Goal: Task Accomplishment & Management: Manage account settings

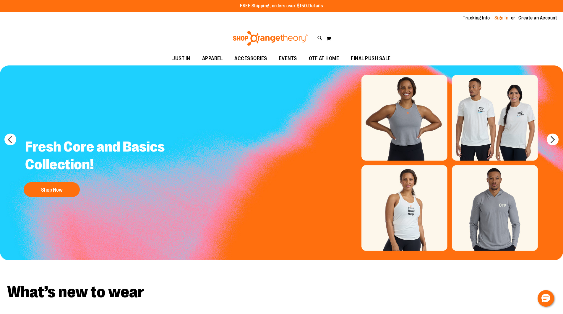
click at [498, 19] on link "Sign In" at bounding box center [501, 18] width 14 height 6
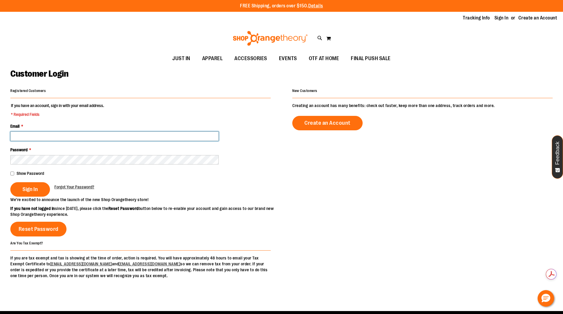
click at [135, 135] on input "Email *" at bounding box center [114, 136] width 208 height 9
type input "**********"
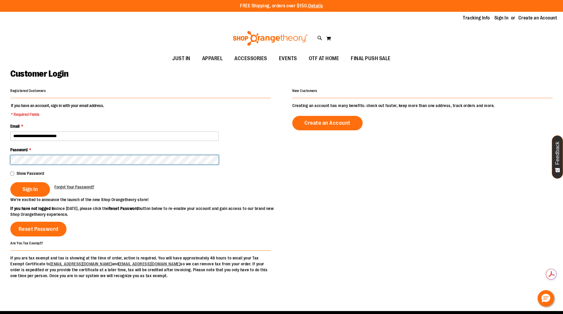
click at [10, 182] on button "Sign In" at bounding box center [30, 189] width 40 height 14
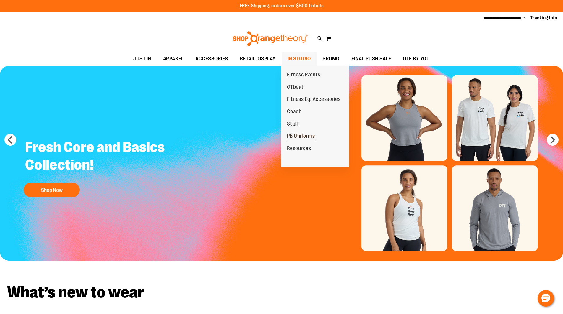
click at [305, 137] on span "PB Uniforms" at bounding box center [301, 136] width 28 height 7
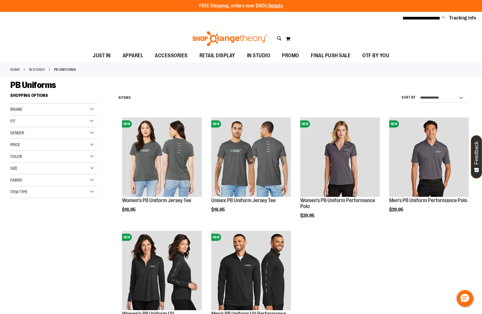
click at [441, 17] on span "Change" at bounding box center [442, 18] width 3 height 6
click at [412, 36] on link "Sign Out" at bounding box center [422, 39] width 52 height 11
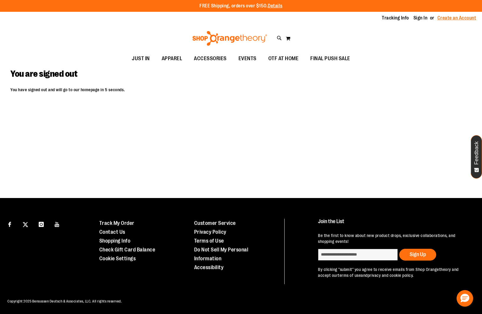
click at [444, 16] on link "Create an Account" at bounding box center [456, 18] width 39 height 6
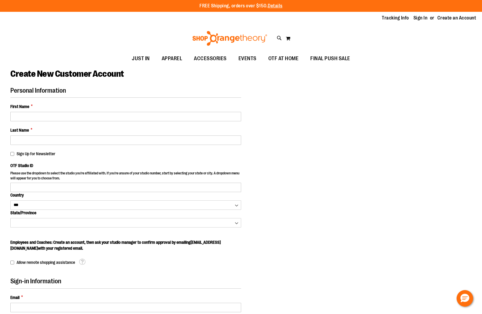
select select "***"
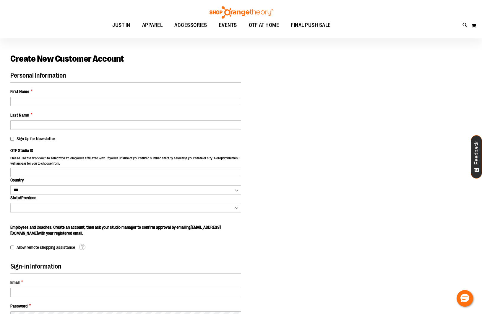
scroll to position [29, 0]
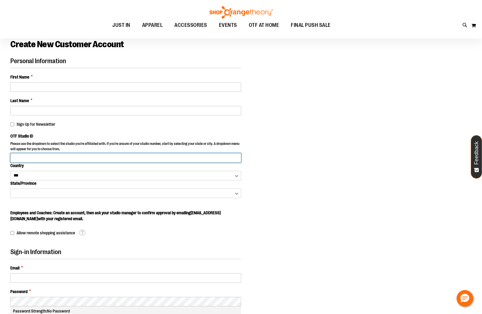
click at [28, 157] on input "OTF Studio ID" at bounding box center [125, 157] width 231 height 9
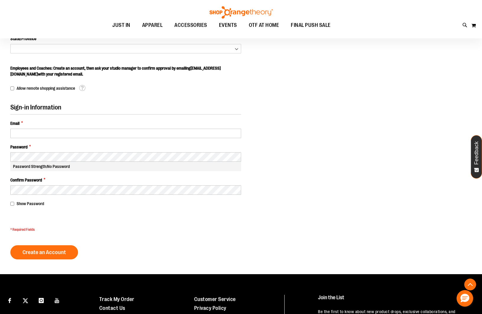
scroll to position [177, 0]
